Goal: Task Accomplishment & Management: Manage account settings

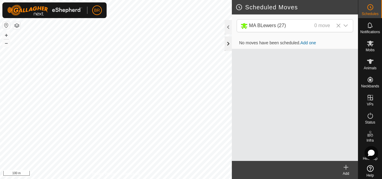
click at [225, 45] on div at bounding box center [228, 43] width 7 height 14
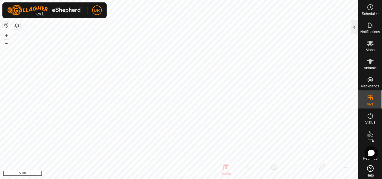
click at [353, 25] on div at bounding box center [354, 27] width 7 height 14
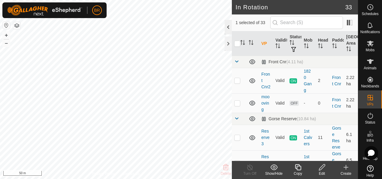
click at [228, 25] on div at bounding box center [228, 27] width 7 height 14
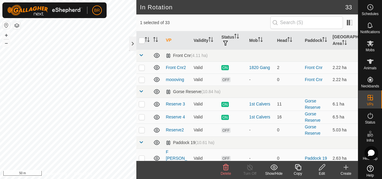
click at [223, 166] on icon at bounding box center [225, 166] width 7 height 7
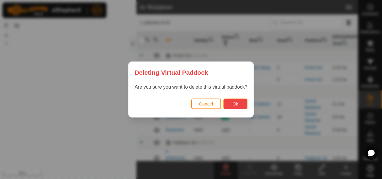
click at [241, 100] on button "Ok" at bounding box center [236, 103] width 24 height 11
checkbox input "false"
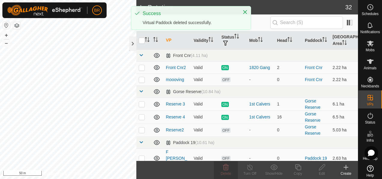
click at [139, 110] on div "In Rotation 32 0 selected of 32 VP Validity Status Mob Head Paddock Grazing Are…" at bounding box center [179, 89] width 358 height 179
click at [134, 45] on div at bounding box center [132, 43] width 7 height 14
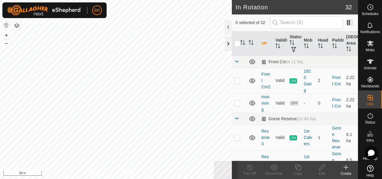
checkbox input "true"
click at [229, 26] on div at bounding box center [228, 27] width 7 height 14
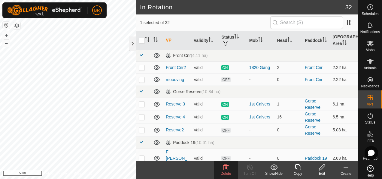
click at [222, 170] on delete-svg-icon at bounding box center [226, 166] width 24 height 7
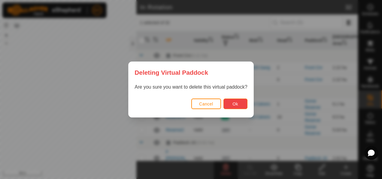
click at [234, 103] on span "Ok" at bounding box center [236, 103] width 6 height 5
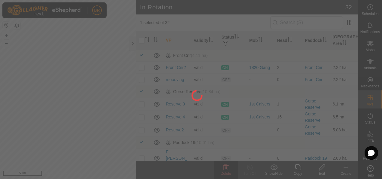
checkbox input "false"
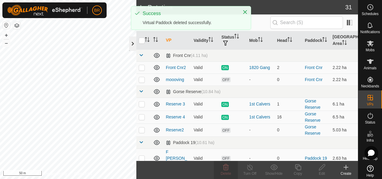
click at [134, 46] on div at bounding box center [132, 43] width 7 height 14
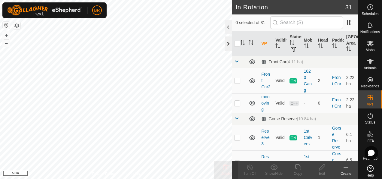
checkbox input "true"
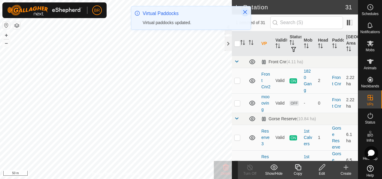
click at [246, 10] on icon "Close" at bounding box center [245, 12] width 5 height 5
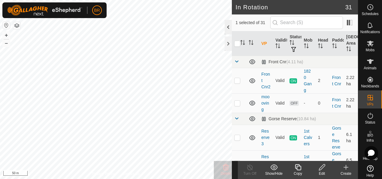
click at [227, 26] on div at bounding box center [228, 27] width 7 height 14
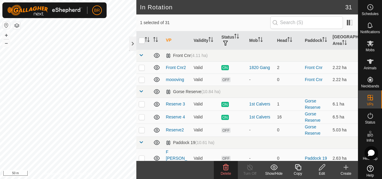
click at [233, 166] on delete-svg-icon at bounding box center [226, 166] width 24 height 7
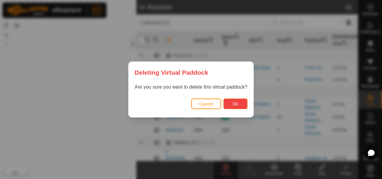
click at [236, 103] on span "Ok" at bounding box center [236, 103] width 6 height 5
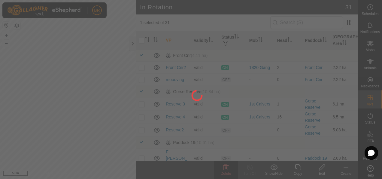
checkbox input "false"
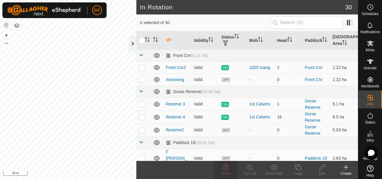
click at [134, 40] on div at bounding box center [132, 43] width 7 height 14
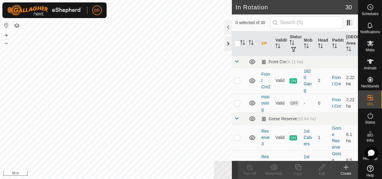
checkbox input "true"
click at [226, 27] on div "BR Schedules Notifications Mobs Animals Neckbands VPs Status Infra Heatmap Help…" at bounding box center [191, 89] width 382 height 179
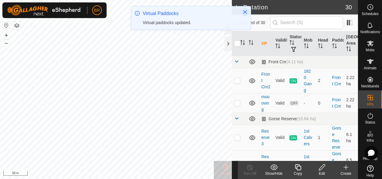
click at [245, 11] on icon "Close" at bounding box center [245, 12] width 5 height 5
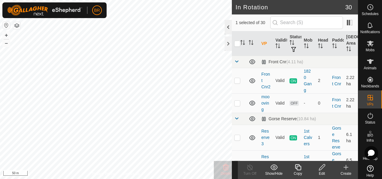
click at [227, 25] on div at bounding box center [228, 27] width 7 height 14
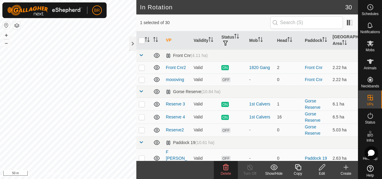
click at [231, 173] on span "Delete" at bounding box center [226, 173] width 11 height 4
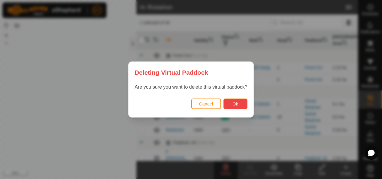
click at [233, 103] on span "Ok" at bounding box center [236, 103] width 6 height 5
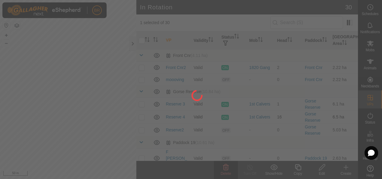
checkbox input "false"
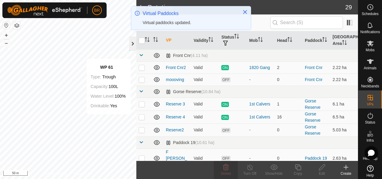
click at [131, 37] on div at bounding box center [132, 43] width 7 height 14
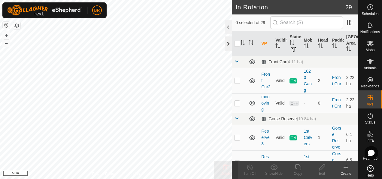
checkbox input "true"
click at [299, 170] on div "Copy" at bounding box center [298, 172] width 24 height 5
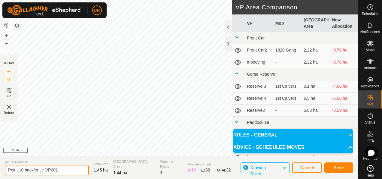
drag, startPoint x: 63, startPoint y: 170, endPoint x: 21, endPoint y: 168, distance: 42.1
click at [21, 168] on input "Point 10 backfence-VP001" at bounding box center [47, 169] width 84 height 11
type input "Point 11"
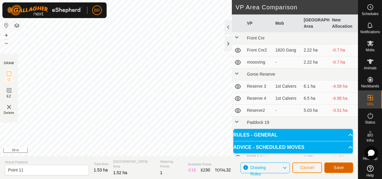
click at [336, 169] on span "Save" at bounding box center [339, 167] width 10 height 5
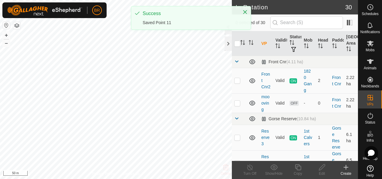
checkbox input "true"
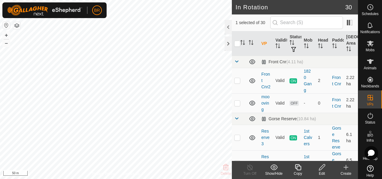
click at [301, 168] on icon at bounding box center [298, 167] width 6 height 6
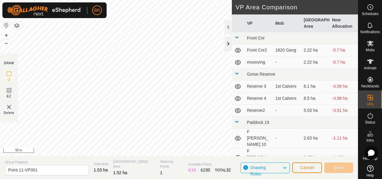
click at [227, 43] on div at bounding box center [228, 43] width 7 height 14
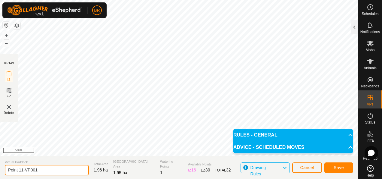
drag, startPoint x: 40, startPoint y: 170, endPoint x: 22, endPoint y: 168, distance: 17.8
click at [22, 168] on input "Point 11-VP001" at bounding box center [47, 169] width 84 height 11
type input "Point 12"
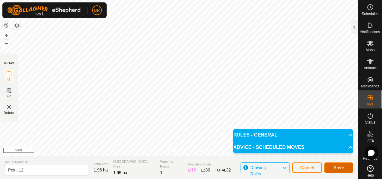
click at [339, 166] on span "Save" at bounding box center [339, 167] width 10 height 5
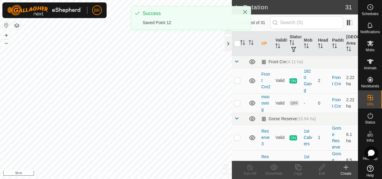
checkbox input "true"
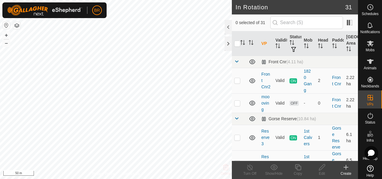
checkbox input "true"
click at [298, 170] on icon at bounding box center [298, 167] width 6 height 6
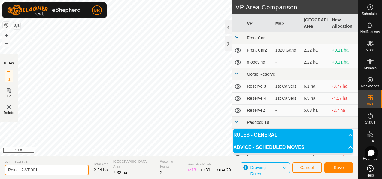
drag, startPoint x: 40, startPoint y: 170, endPoint x: 22, endPoint y: 169, distance: 17.8
click at [21, 169] on input "Point 12-VP001" at bounding box center [47, 169] width 84 height 11
type input "Point 13"
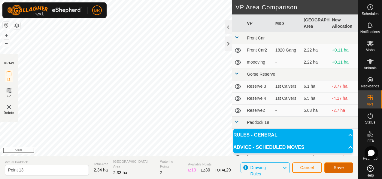
click at [340, 166] on span "Save" at bounding box center [339, 167] width 10 height 5
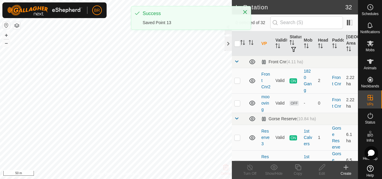
checkbox input "true"
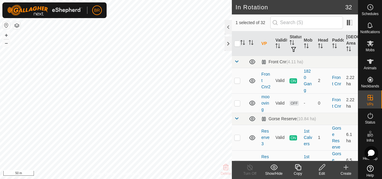
click at [298, 170] on icon at bounding box center [299, 166] width 8 height 7
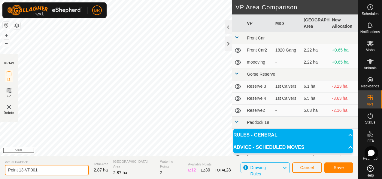
drag, startPoint x: 47, startPoint y: 169, endPoint x: 20, endPoint y: 170, distance: 26.8
click at [20, 170] on input "Point 13-VP001" at bounding box center [47, 169] width 84 height 11
type input "Point 14"
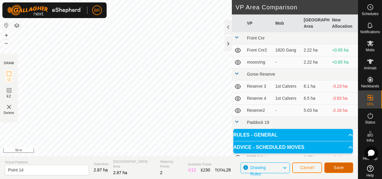
click at [339, 164] on button "Save" at bounding box center [339, 167] width 29 height 11
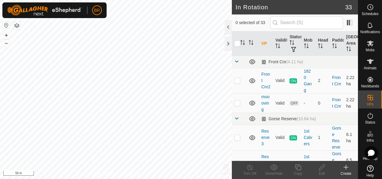
checkbox input "true"
click at [297, 170] on icon at bounding box center [299, 166] width 8 height 7
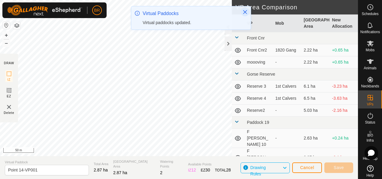
drag, startPoint x: 246, startPoint y: 12, endPoint x: 221, endPoint y: 23, distance: 27.7
click at [246, 13] on icon "Close" at bounding box center [245, 12] width 5 height 5
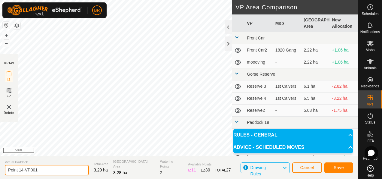
drag, startPoint x: 50, startPoint y: 171, endPoint x: 23, endPoint y: 169, distance: 27.7
click at [23, 169] on input "Point 14-VP001" at bounding box center [47, 169] width 84 height 11
type input "Point 15"
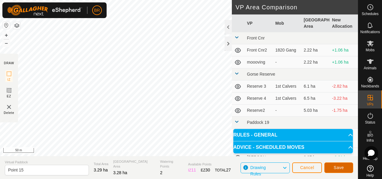
click at [347, 166] on button "Save" at bounding box center [339, 167] width 29 height 11
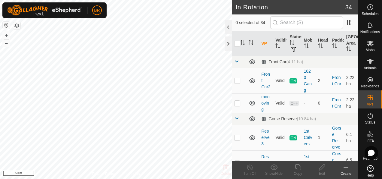
checkbox input "true"
click at [302, 172] on div "Copy" at bounding box center [298, 172] width 24 height 5
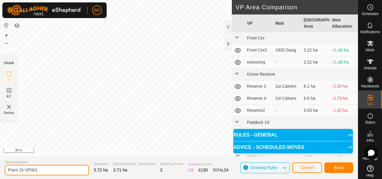
drag, startPoint x: 41, startPoint y: 171, endPoint x: 22, endPoint y: 170, distance: 19.6
click at [22, 170] on input "Point 15-VP001" at bounding box center [47, 169] width 84 height 11
type input "Point 16"
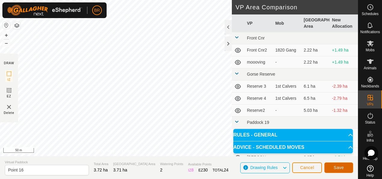
click at [342, 169] on span "Save" at bounding box center [339, 167] width 10 height 5
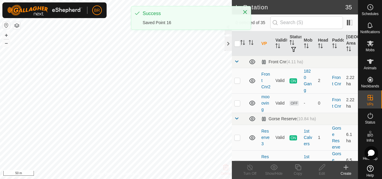
checkbox input "true"
click at [300, 169] on icon at bounding box center [299, 166] width 8 height 7
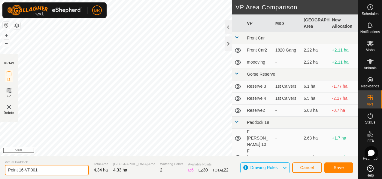
drag, startPoint x: 43, startPoint y: 172, endPoint x: 26, endPoint y: 170, distance: 17.6
click at [23, 170] on input "Point 16-VP001" at bounding box center [47, 169] width 84 height 11
type input "Point 17"
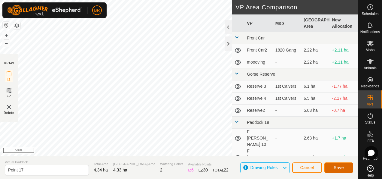
click at [340, 163] on button "Save" at bounding box center [339, 167] width 29 height 11
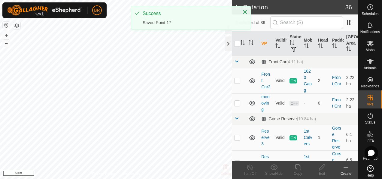
checkbox input "true"
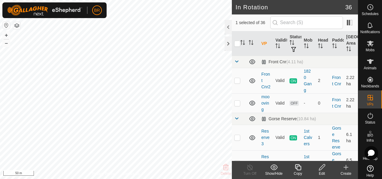
click at [299, 169] on icon at bounding box center [298, 167] width 6 height 6
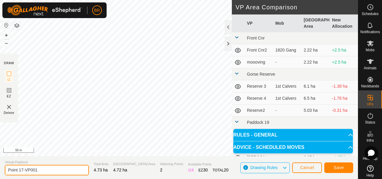
drag, startPoint x: 40, startPoint y: 171, endPoint x: 21, endPoint y: 167, distance: 19.3
click at [21, 167] on input "Point 17-VP001" at bounding box center [47, 169] width 84 height 11
type input "Point 18"
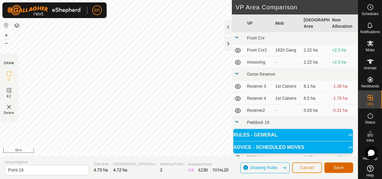
click at [340, 168] on span "Save" at bounding box center [339, 167] width 10 height 5
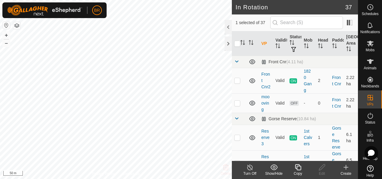
checkbox input "false"
checkbox input "true"
checkbox input "false"
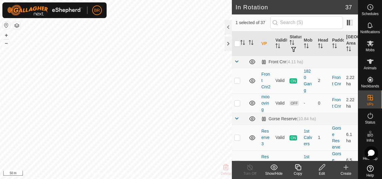
checkbox input "true"
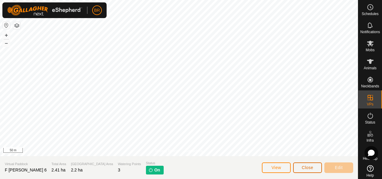
click at [314, 166] on button "Close" at bounding box center [307, 167] width 29 height 11
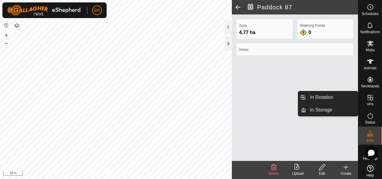
click at [367, 98] on icon at bounding box center [370, 97] width 7 height 7
click at [316, 99] on link "In Rotation" at bounding box center [332, 97] width 51 height 12
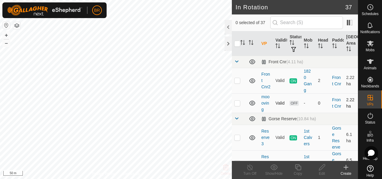
checkbox input "true"
checkbox input "false"
click at [227, 28] on div at bounding box center [228, 27] width 7 height 14
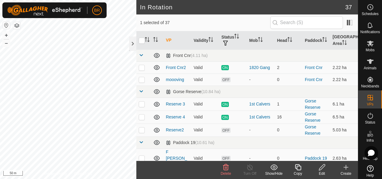
click at [226, 169] on icon at bounding box center [225, 166] width 7 height 7
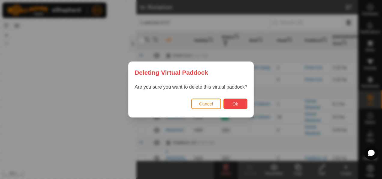
click at [236, 101] on button "Ok" at bounding box center [236, 103] width 24 height 11
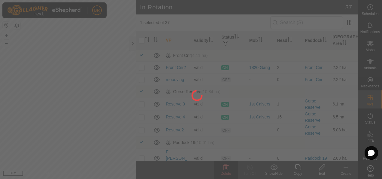
checkbox input "false"
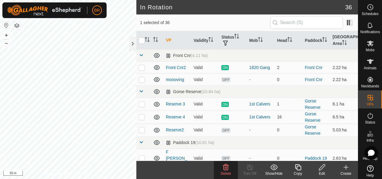
click at [227, 172] on span "Delete" at bounding box center [226, 173] width 11 height 4
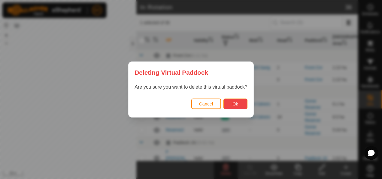
click at [237, 104] on span "Ok" at bounding box center [236, 103] width 6 height 5
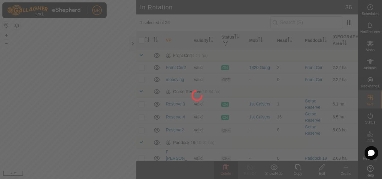
checkbox input "false"
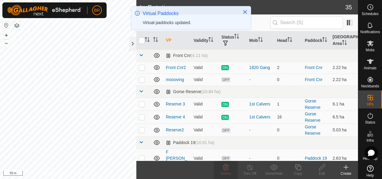
checkbox input "true"
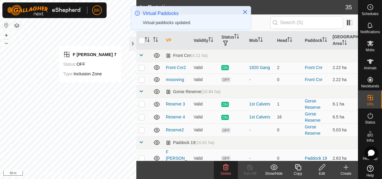
checkbox input "true"
checkbox input "false"
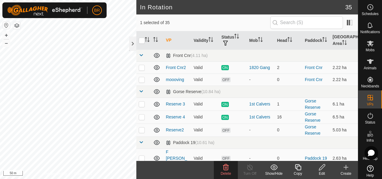
click at [223, 168] on icon at bounding box center [225, 166] width 7 height 7
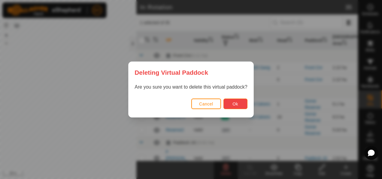
click at [238, 101] on button "Ok" at bounding box center [236, 103] width 24 height 11
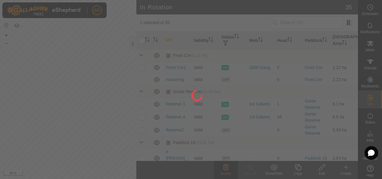
checkbox input "false"
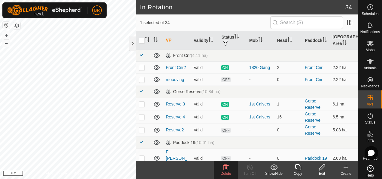
click at [224, 169] on icon at bounding box center [226, 167] width 6 height 6
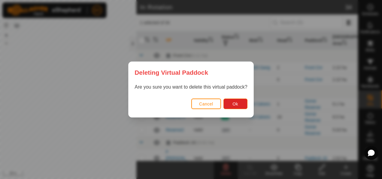
click at [230, 97] on div "Cancel Ok" at bounding box center [191, 106] width 125 height 20
click at [232, 103] on button "Ok" at bounding box center [236, 103] width 24 height 11
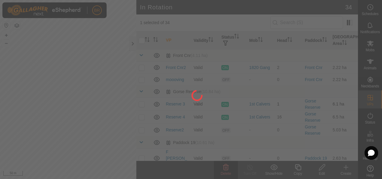
checkbox input "false"
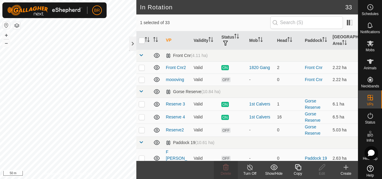
checkbox input "false"
checkbox input "true"
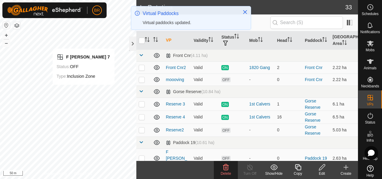
checkbox input "true"
checkbox input "false"
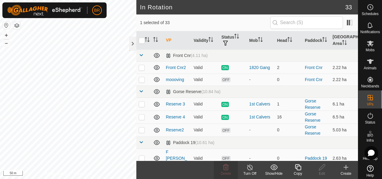
checkbox input "false"
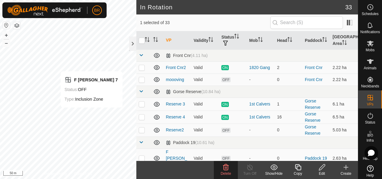
checkbox input "false"
checkbox input "true"
checkbox input "false"
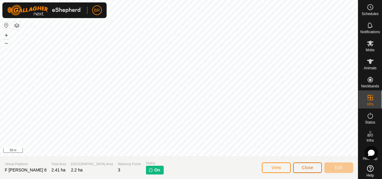
click at [310, 172] on button "Close" at bounding box center [307, 167] width 29 height 11
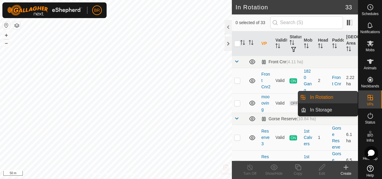
click at [365, 100] on es-virtualpaddocks-svg-icon at bounding box center [370, 98] width 11 height 10
click at [331, 95] on link "In Rotation" at bounding box center [332, 97] width 51 height 12
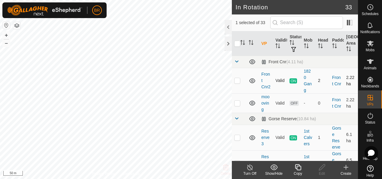
checkbox input "false"
checkbox input "true"
checkbox input "false"
click at [295, 164] on icon at bounding box center [299, 166] width 8 height 7
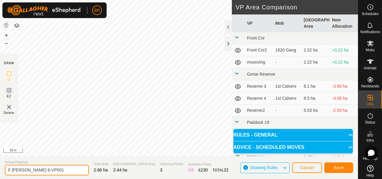
drag, startPoint x: 44, startPoint y: 171, endPoint x: 30, endPoint y: 168, distance: 14.1
click at [30, 168] on input "F [PERSON_NAME] 6-VP001" at bounding box center [47, 169] width 84 height 11
type input "F [PERSON_NAME] 6-"
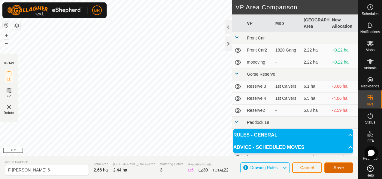
click at [340, 164] on button "Save" at bounding box center [339, 167] width 29 height 11
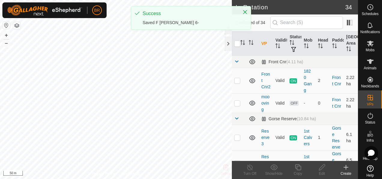
checkbox input "true"
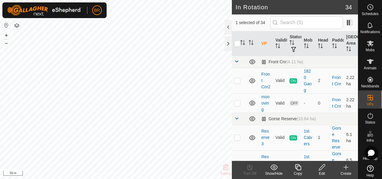
click at [323, 167] on icon at bounding box center [322, 167] width 6 height 6
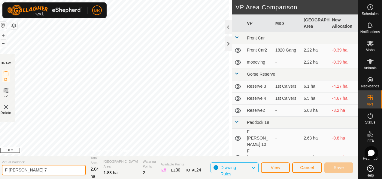
click at [30, 170] on input "F [PERSON_NAME] 7" at bounding box center [44, 169] width 84 height 11
type input "F [PERSON_NAME] 6 backfence"
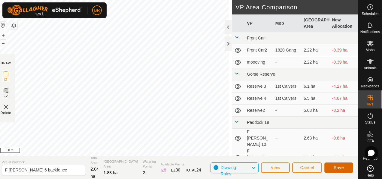
click at [337, 170] on button "Save" at bounding box center [339, 167] width 29 height 11
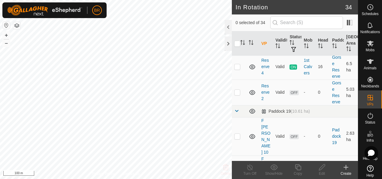
scroll to position [150, 0]
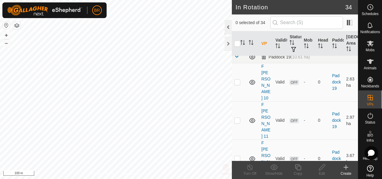
click at [226, 27] on div at bounding box center [228, 27] width 7 height 14
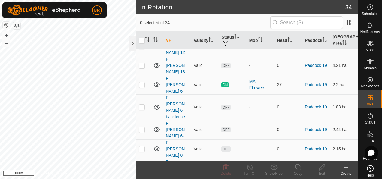
scroll to position [92, 0]
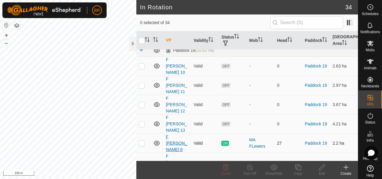
click at [170, 134] on link "F [PERSON_NAME] 6" at bounding box center [176, 142] width 21 height 17
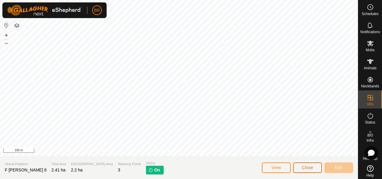
click at [308, 167] on span "Close" at bounding box center [307, 167] width 11 height 5
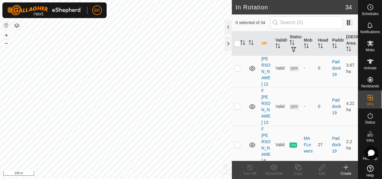
scroll to position [270, 0]
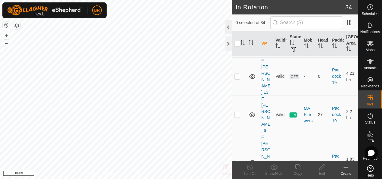
click at [227, 27] on div at bounding box center [228, 27] width 7 height 14
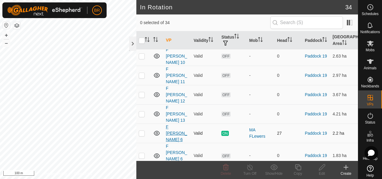
scroll to position [102, 0]
click at [177, 169] on link "F [PERSON_NAME] 6-" at bounding box center [176, 177] width 21 height 17
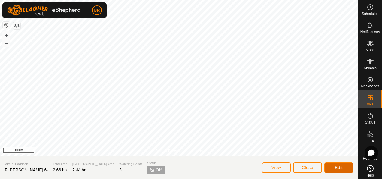
click at [341, 163] on button "Edit" at bounding box center [339, 167] width 29 height 11
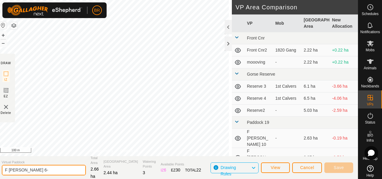
click at [53, 169] on input "F [PERSON_NAME] 6-" at bounding box center [44, 169] width 84 height 11
type input "F [PERSON_NAME] 6.1"
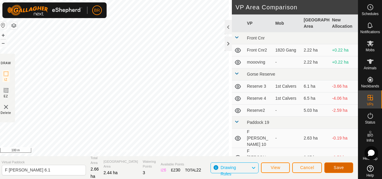
click at [338, 164] on button "Save" at bounding box center [339, 167] width 29 height 11
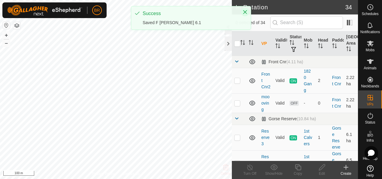
click at [243, 11] on icon "Close" at bounding box center [245, 12] width 5 height 5
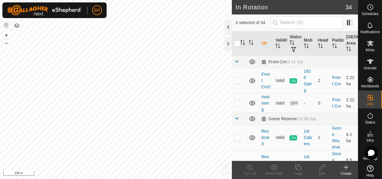
click at [230, 25] on div at bounding box center [228, 27] width 7 height 14
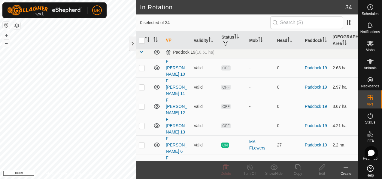
scroll to position [120, 0]
